Goal: Task Accomplishment & Management: Use online tool/utility

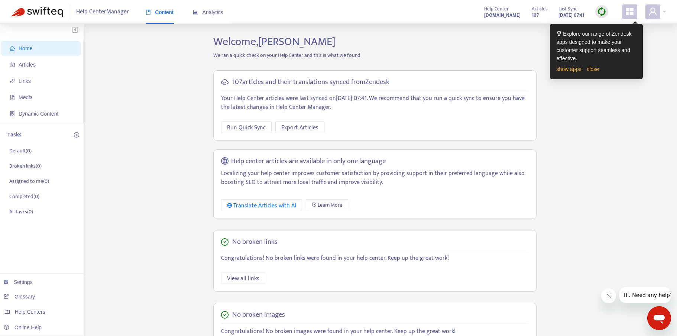
click at [24, 50] on span "Home" at bounding box center [26, 48] width 14 height 6
click at [610, 12] on div "Articles 107 Last Sync [DATE] 07:41" at bounding box center [570, 11] width 88 height 15
click at [602, 12] on img at bounding box center [601, 11] width 9 height 9
click at [594, 70] on link "close" at bounding box center [592, 69] width 12 height 6
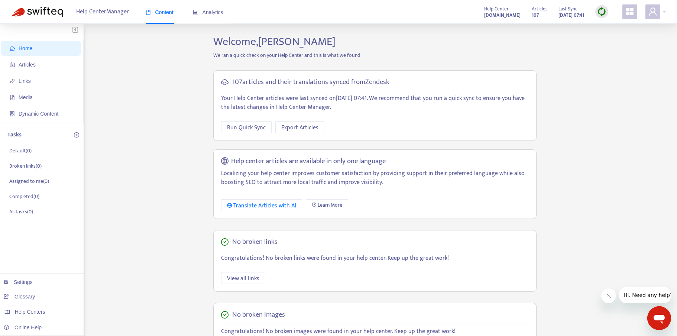
drag, startPoint x: 594, startPoint y: 70, endPoint x: 600, endPoint y: 13, distance: 57.9
click at [600, 13] on img at bounding box center [601, 11] width 9 height 9
click at [613, 40] on link "Full Sync" at bounding box center [614, 39] width 27 height 9
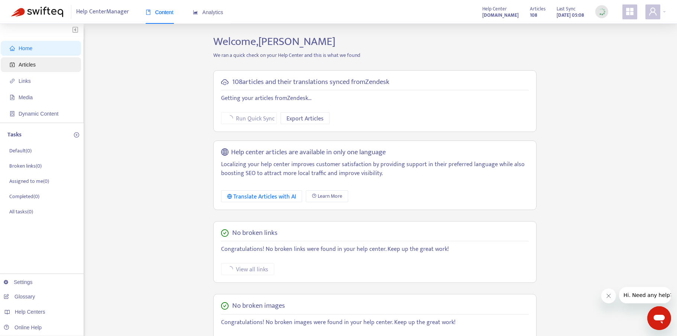
click at [26, 69] on span "Articles" at bounding box center [42, 64] width 65 height 15
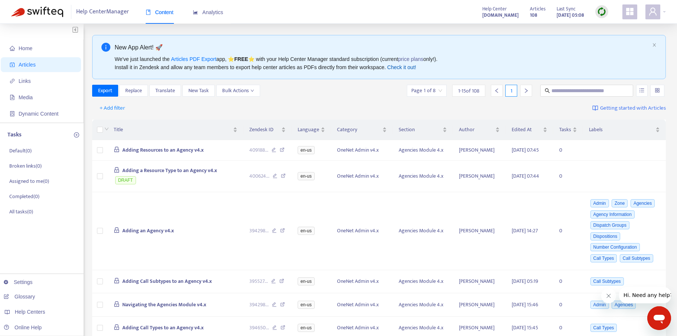
click at [391, 69] on link "Check it out!" at bounding box center [401, 67] width 29 height 6
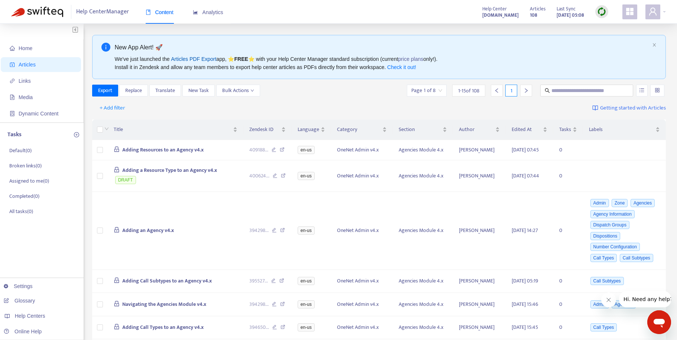
click at [198, 58] on link "Articles PDF Export" at bounding box center [193, 59] width 45 height 6
click at [20, 81] on span "Links" at bounding box center [25, 81] width 12 height 6
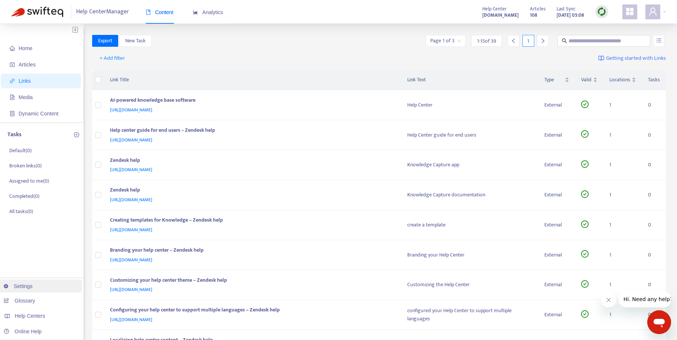
click at [26, 286] on link "Settings" at bounding box center [18, 286] width 29 height 6
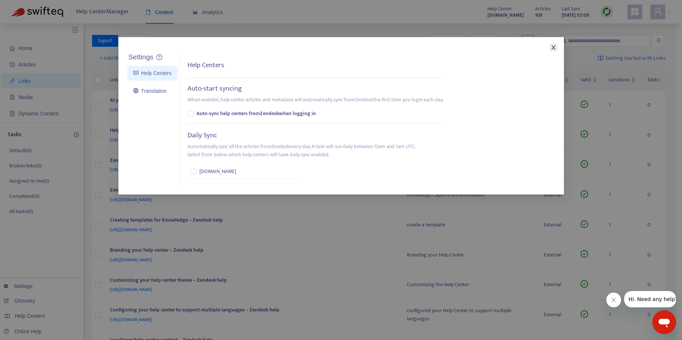
click at [551, 48] on icon "close" at bounding box center [554, 48] width 6 height 6
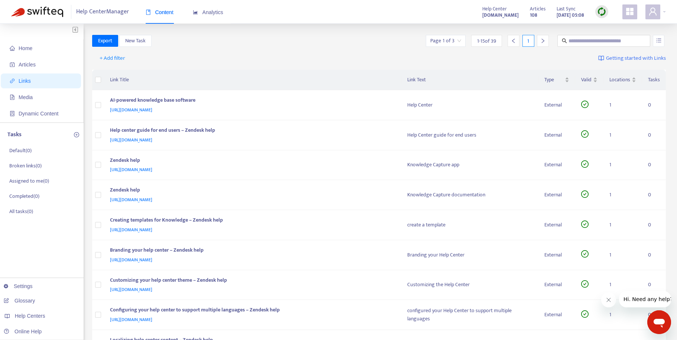
click at [632, 13] on icon "appstore" at bounding box center [629, 11] width 7 height 7
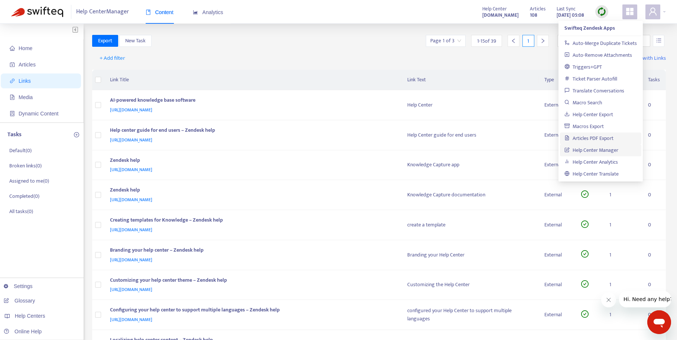
click at [591, 138] on link "Articles PDF Export" at bounding box center [588, 138] width 49 height 9
